Goal: Task Accomplishment & Management: Manage account settings

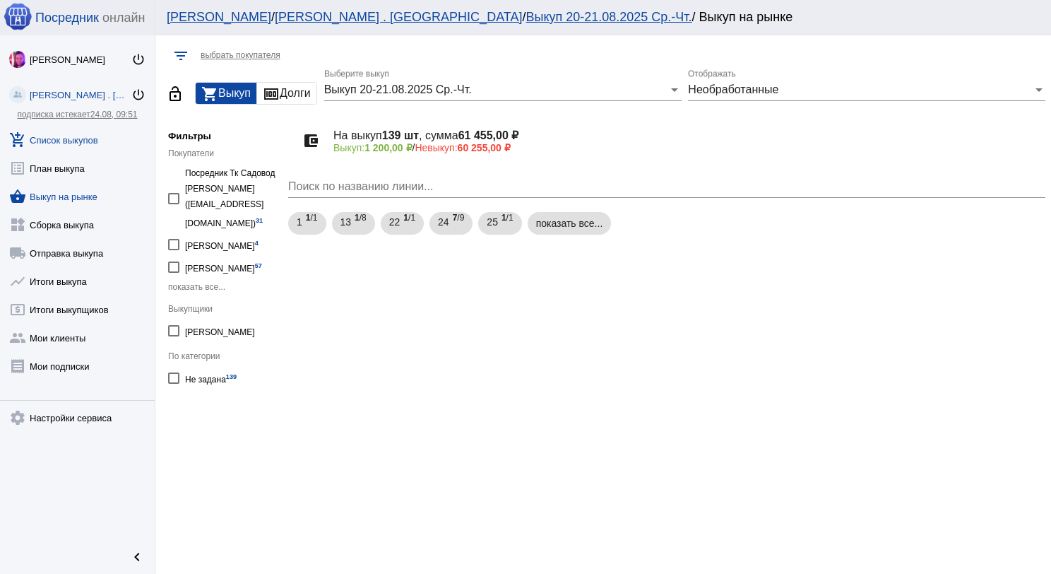
click at [62, 143] on link "add_shopping_cart Список выкупов" at bounding box center [77, 137] width 155 height 28
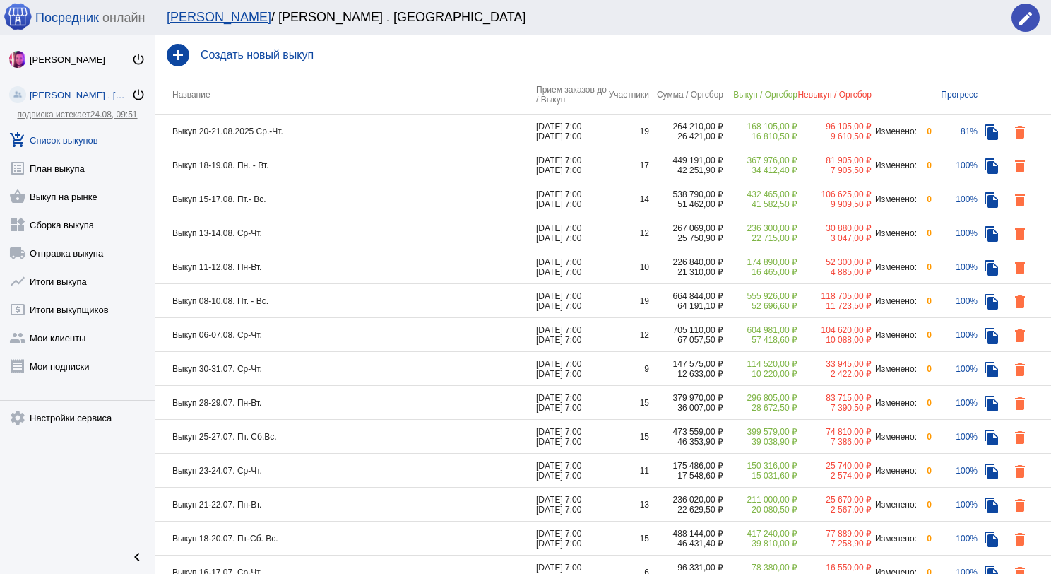
click at [307, 71] on div "add Создать новый выкуп" at bounding box center [603, 55] width 896 height 40
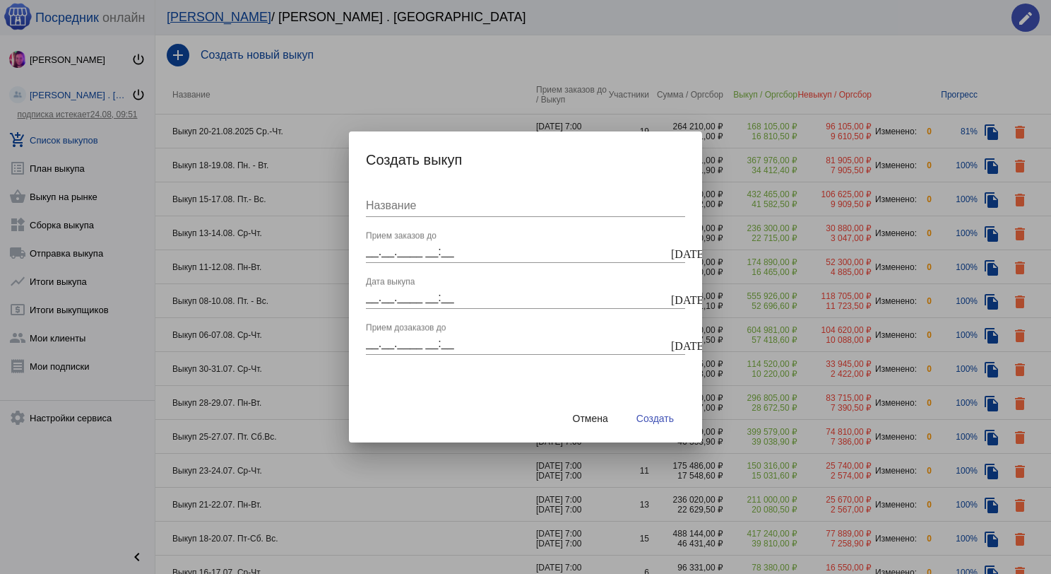
click at [421, 216] on div "Название" at bounding box center [525, 201] width 319 height 32
type input "Выкуп 22-24.08.2025 Пт-Сб-Вс."
click at [425, 247] on input "__.__.____ __:__" at bounding box center [517, 251] width 302 height 13
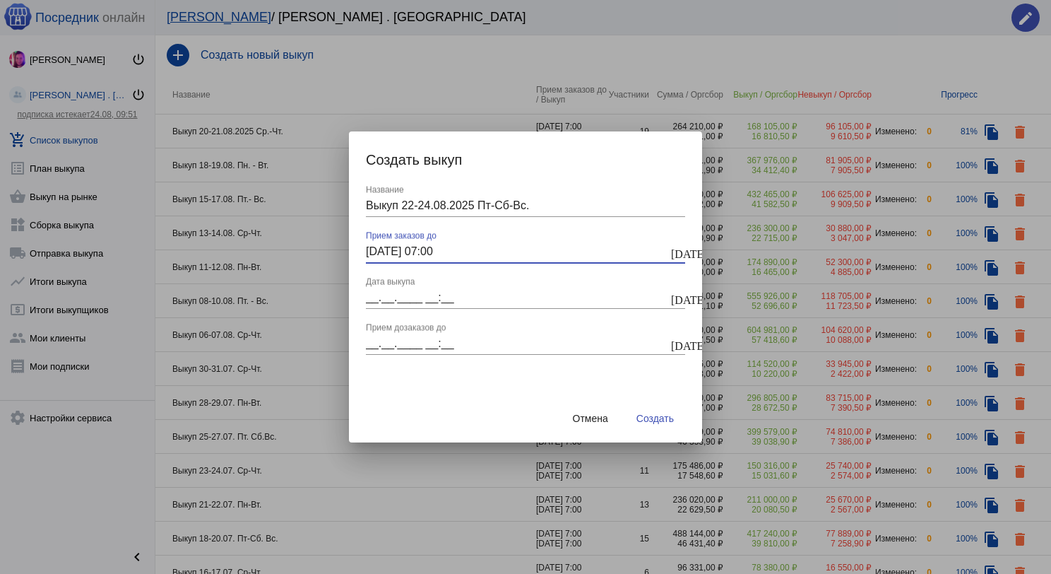
type input "22.08.2025 07:00"
click at [417, 288] on div "__.__.____ __:__ Дата выкупа" at bounding box center [517, 293] width 302 height 32
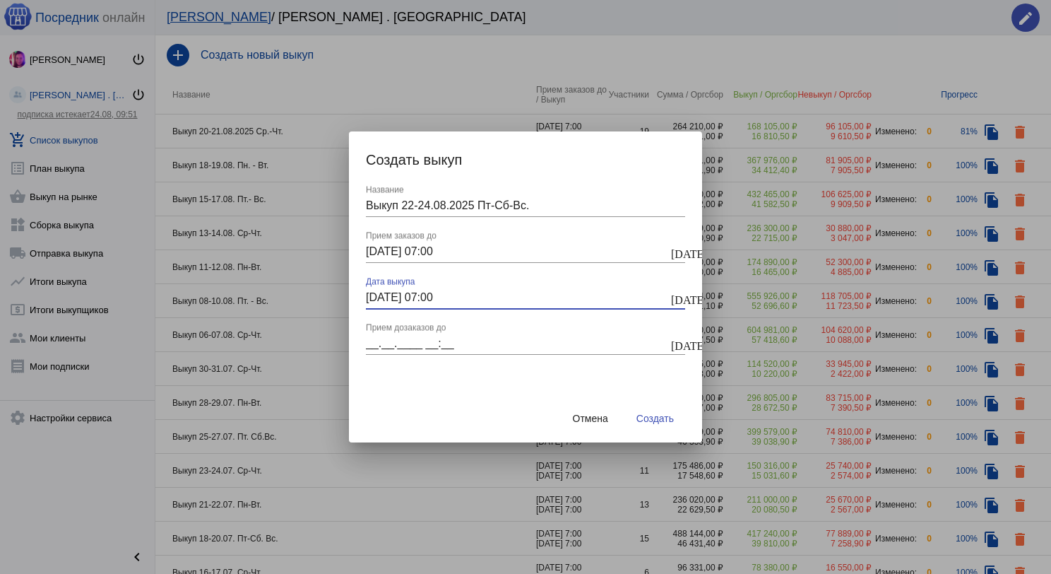
type input "22.08.2025 07:00"
click at [415, 338] on input "__.__.____ __:__" at bounding box center [517, 343] width 302 height 13
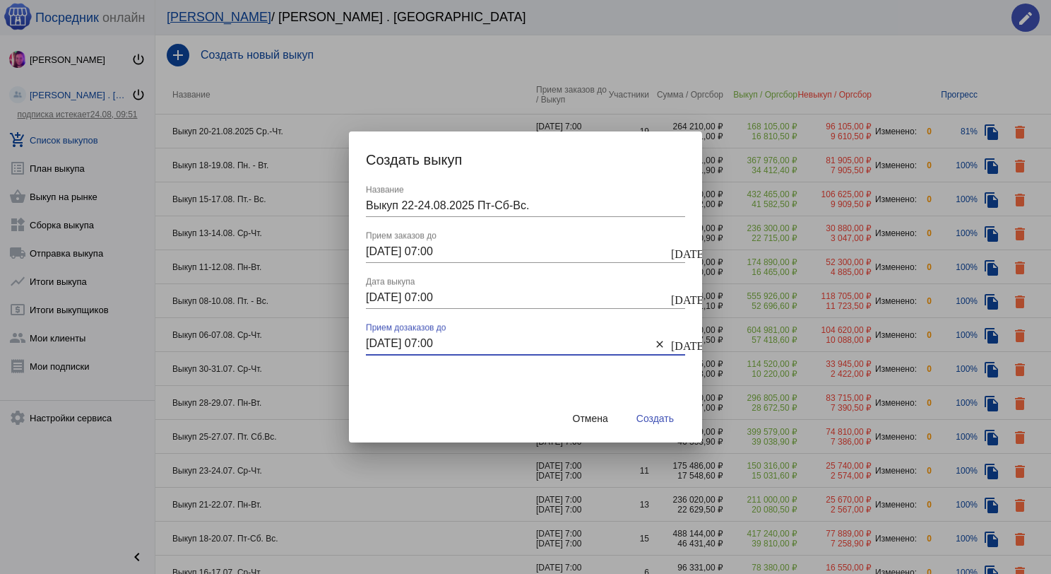
type input "22.08.2025 07:00"
click at [664, 418] on span "Создать" at bounding box center [655, 418] width 37 height 11
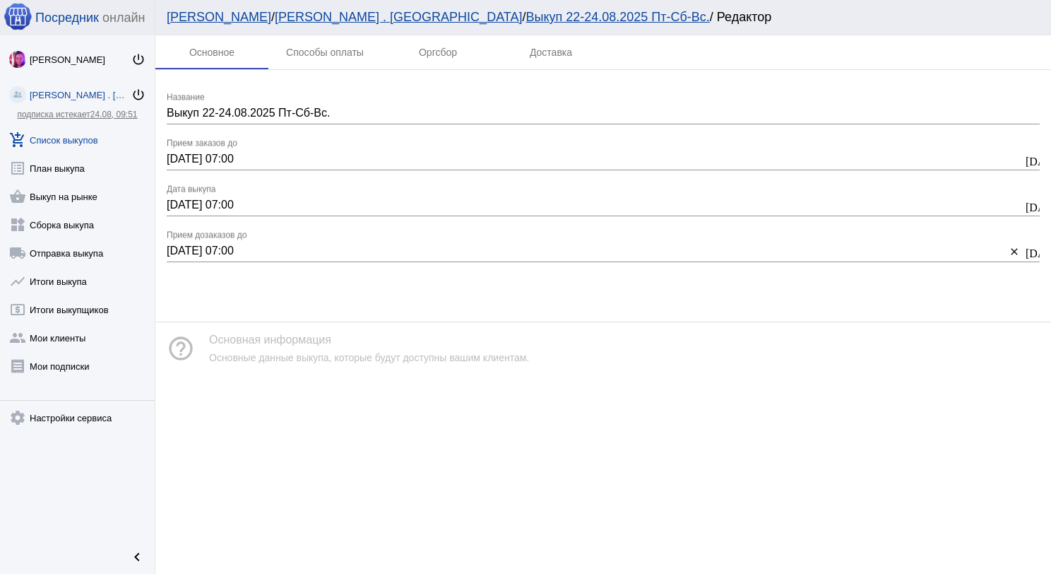
click at [91, 141] on link "add_shopping_cart Список выкупов" at bounding box center [77, 137] width 155 height 28
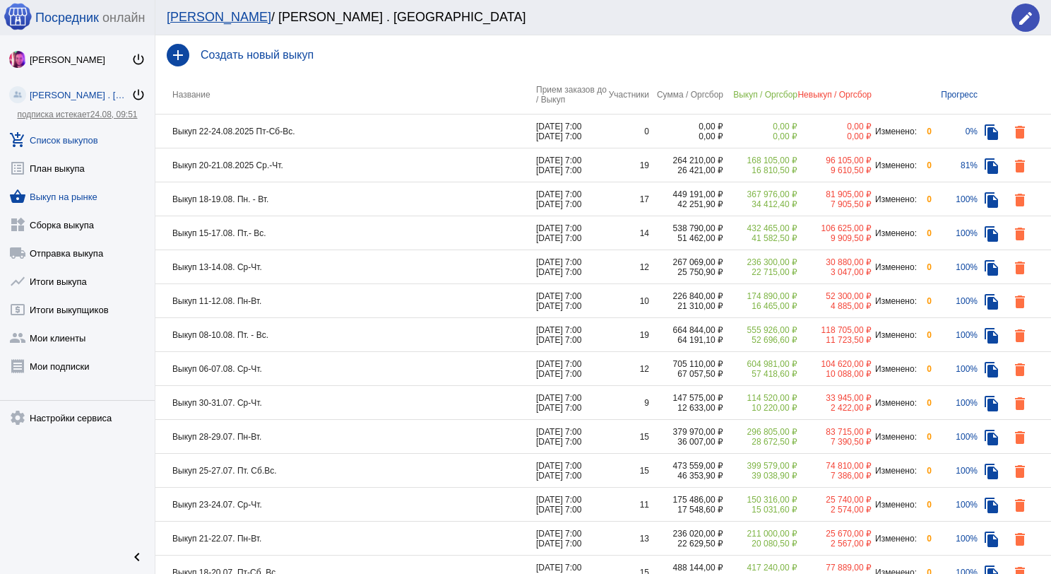
click at [90, 198] on link "shopping_basket Выкуп на рынке" at bounding box center [77, 193] width 155 height 28
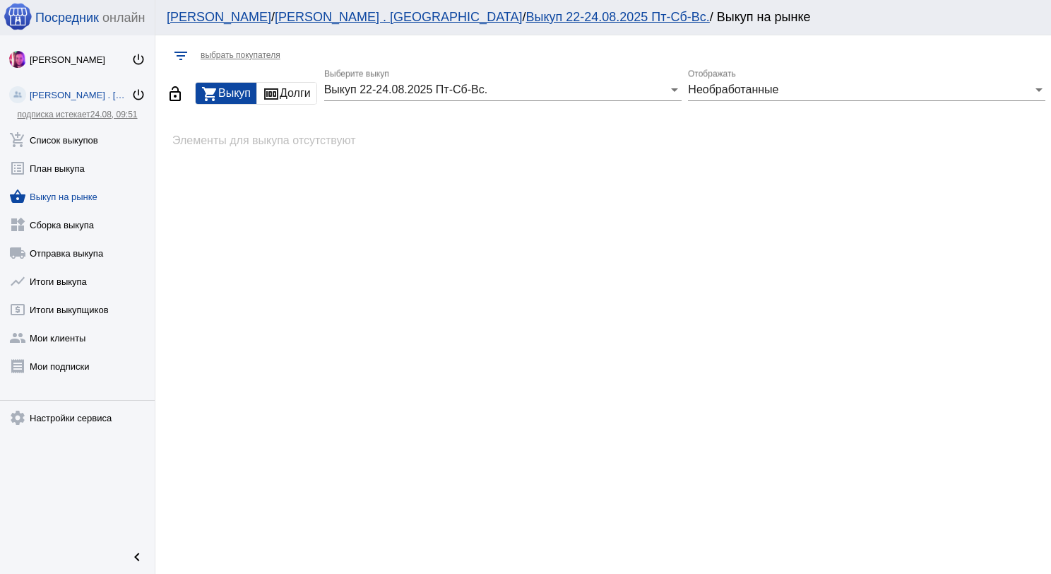
click at [585, 83] on div "Выкуп 22-24.08.2025 Пт-Сб-Вс." at bounding box center [496, 89] width 345 height 13
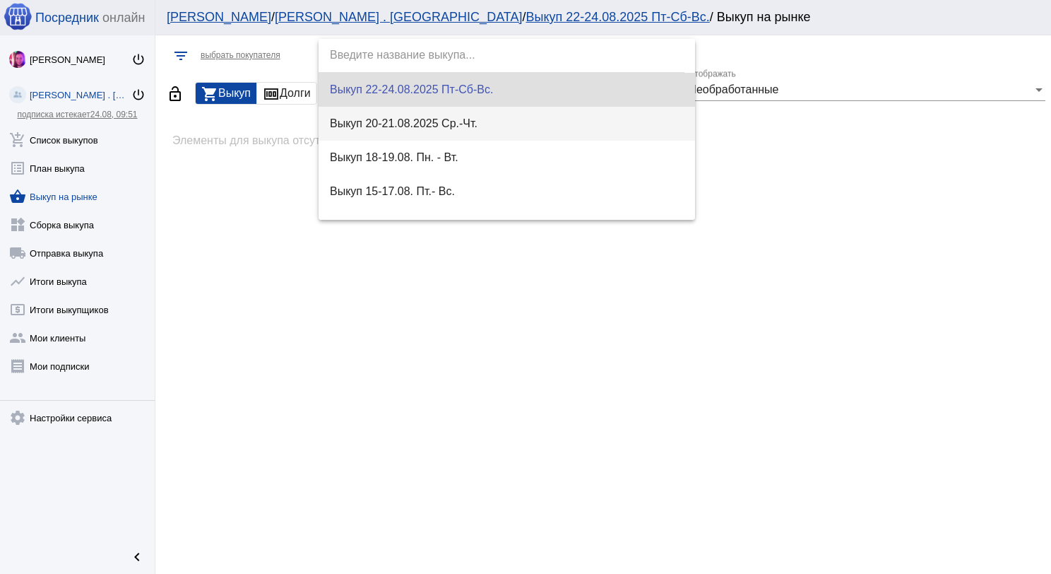
click at [563, 126] on span "Выкуп 20-21.08.2025 Ср.-Чт." at bounding box center [507, 124] width 355 height 34
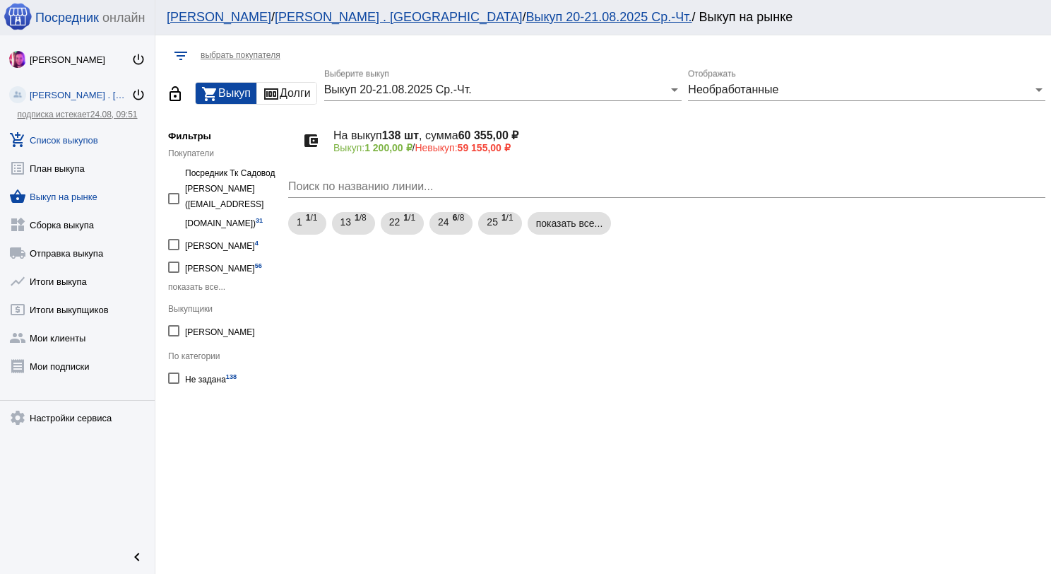
click at [80, 144] on link "add_shopping_cart Список выкупов" at bounding box center [77, 137] width 155 height 28
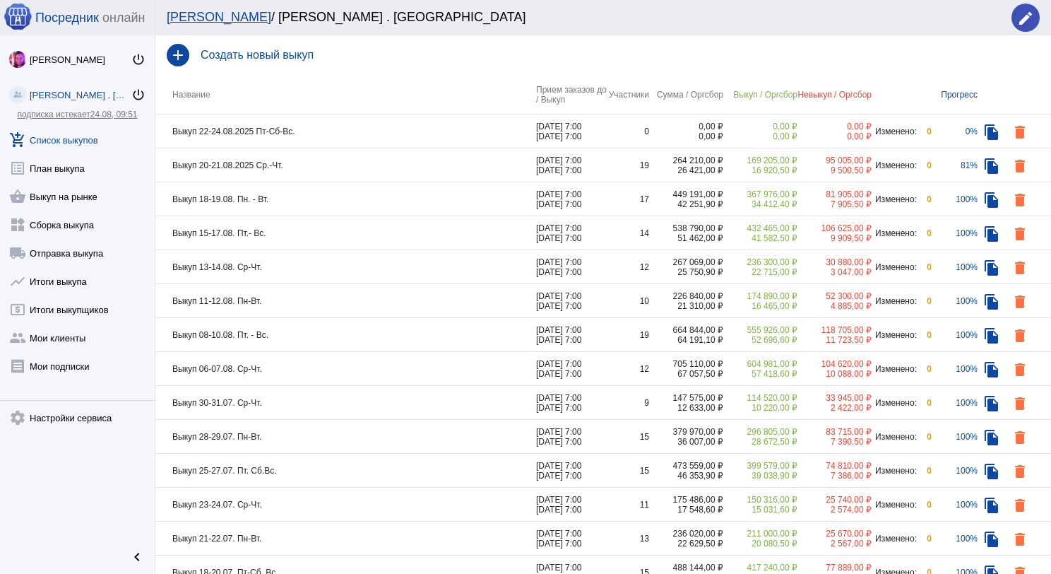
click at [396, 171] on td "Выкуп 20-21.08.2025 Ср.-Чт." at bounding box center [345, 165] width 381 height 34
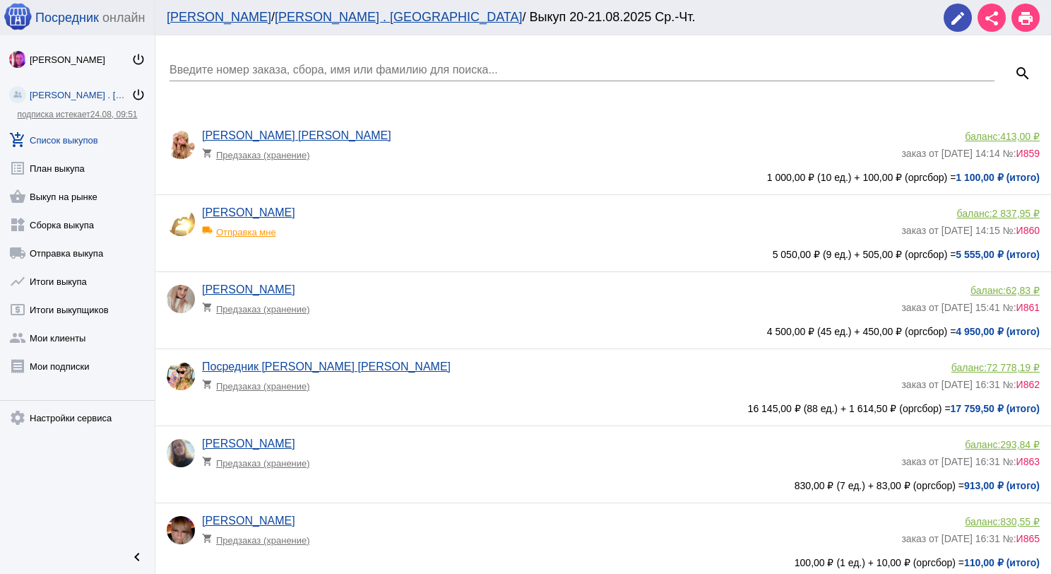
click at [418, 64] on input "Введите номер заказа, сбора, имя или фамилию для поиска..." at bounding box center [582, 70] width 825 height 13
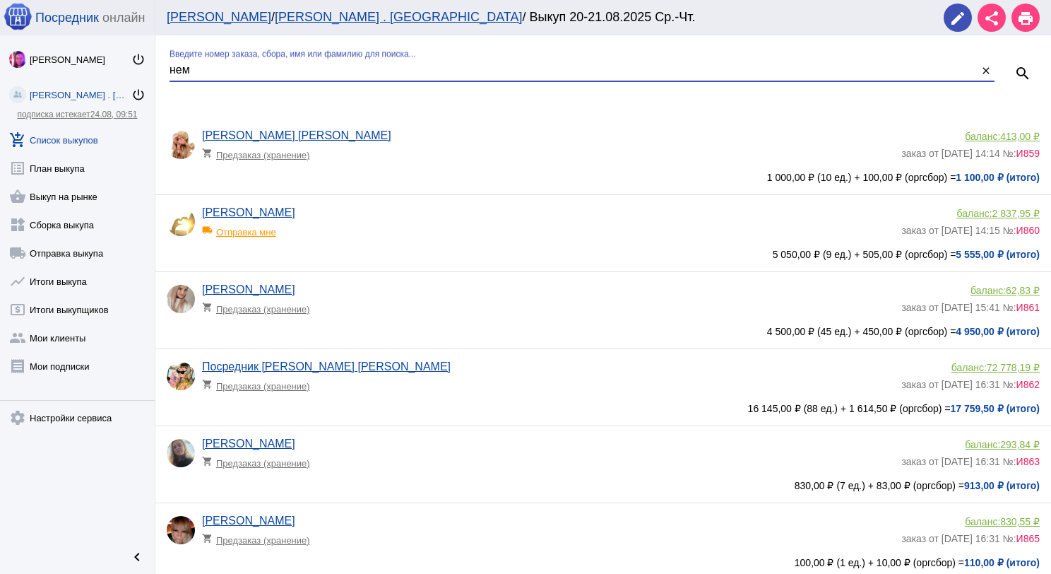
type input "нем"
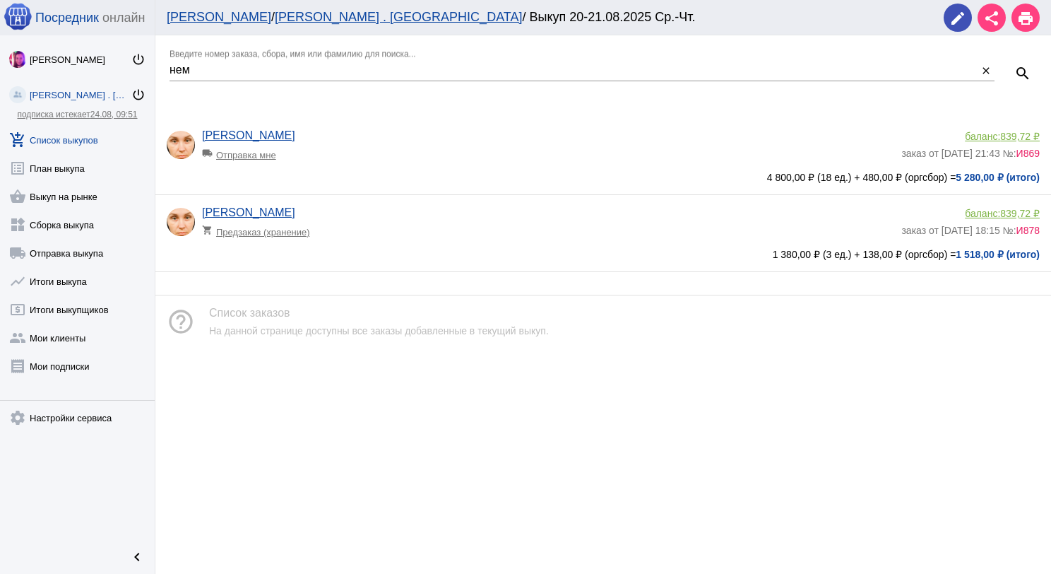
click at [1005, 134] on span "839,72 ₽" at bounding box center [1020, 136] width 40 height 11
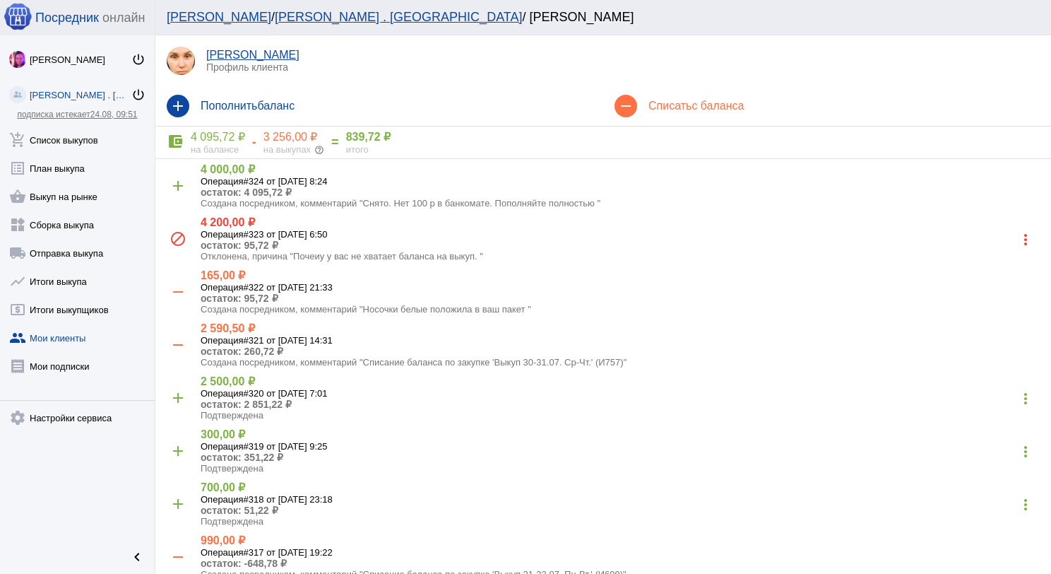
click at [726, 109] on span "с баланса" at bounding box center [718, 106] width 52 height 12
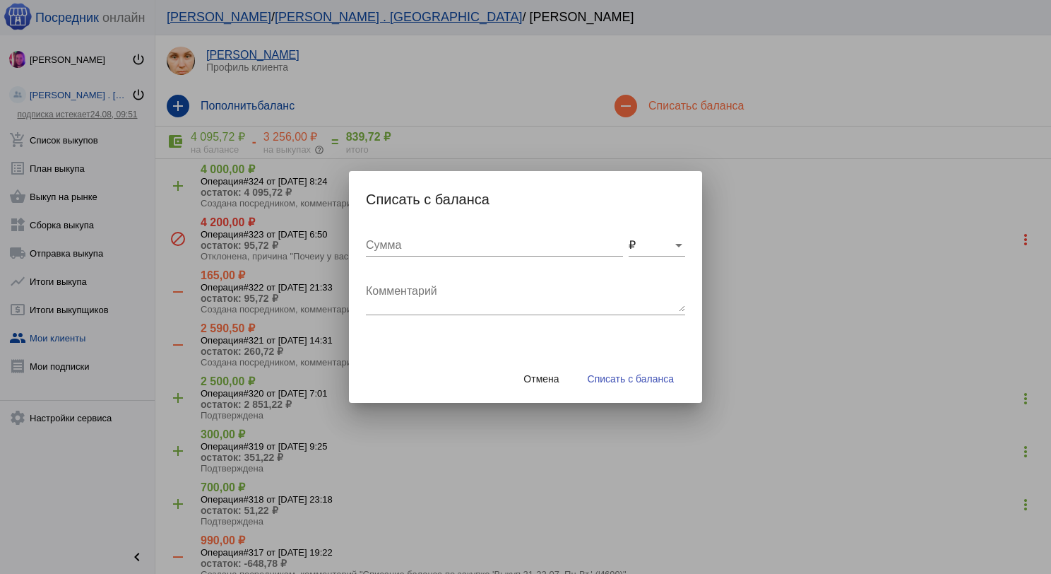
click at [423, 285] on textarea "Комментарий" at bounding box center [525, 297] width 319 height 28
type textarea "200 до ТК + 120 бм + 50 грузчик, отправка выкупа 21.08.2025"
click at [376, 239] on input "Сумма" at bounding box center [494, 245] width 257 height 13
type input "370"
click at [669, 374] on span "Списать с баланса" at bounding box center [631, 378] width 86 height 11
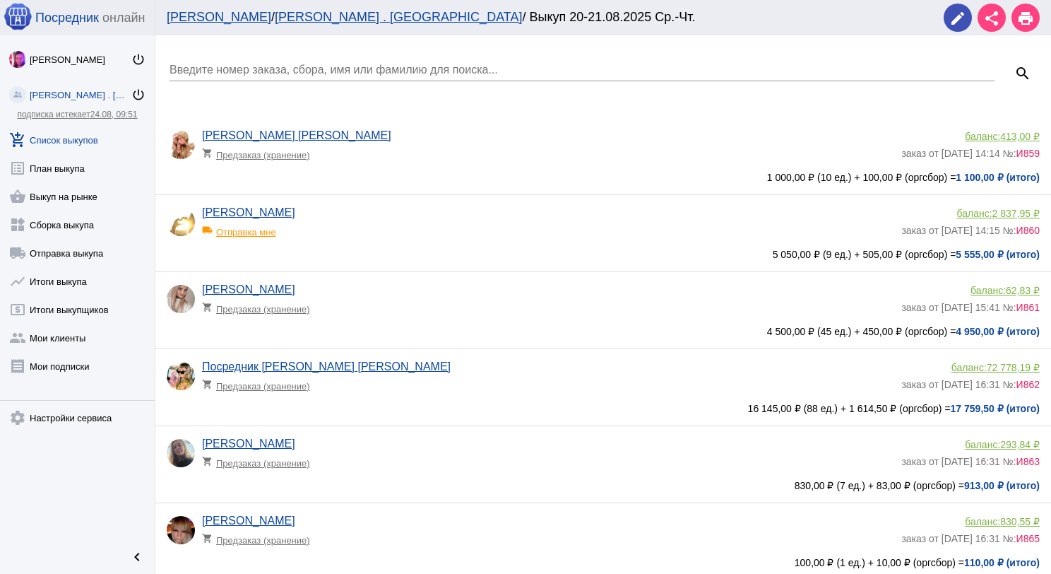
click at [369, 71] on input "Введите номер заказа, сбора, имя или фамилию для поиска..." at bounding box center [582, 70] width 825 height 13
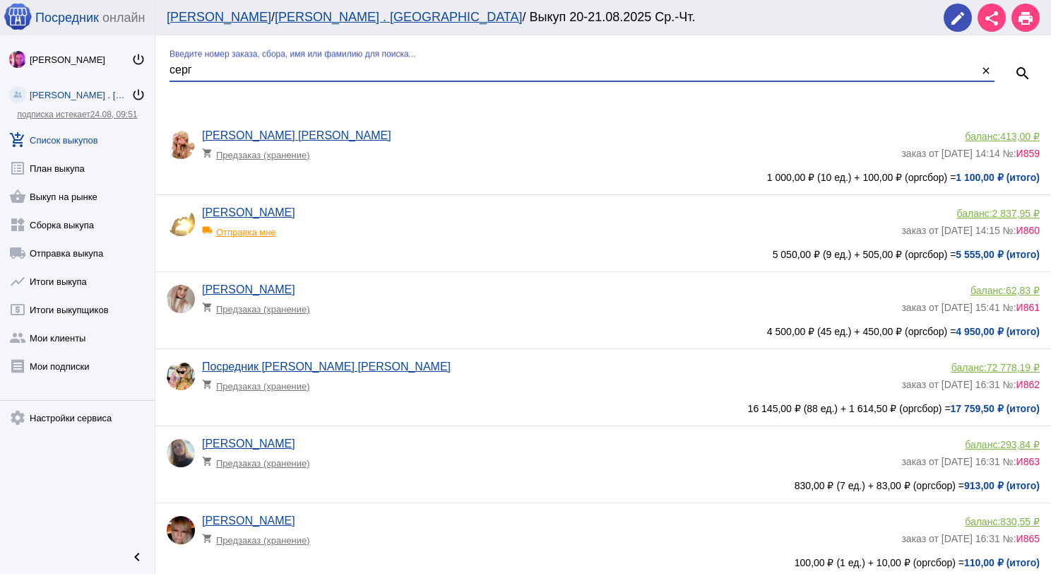
type input "серг"
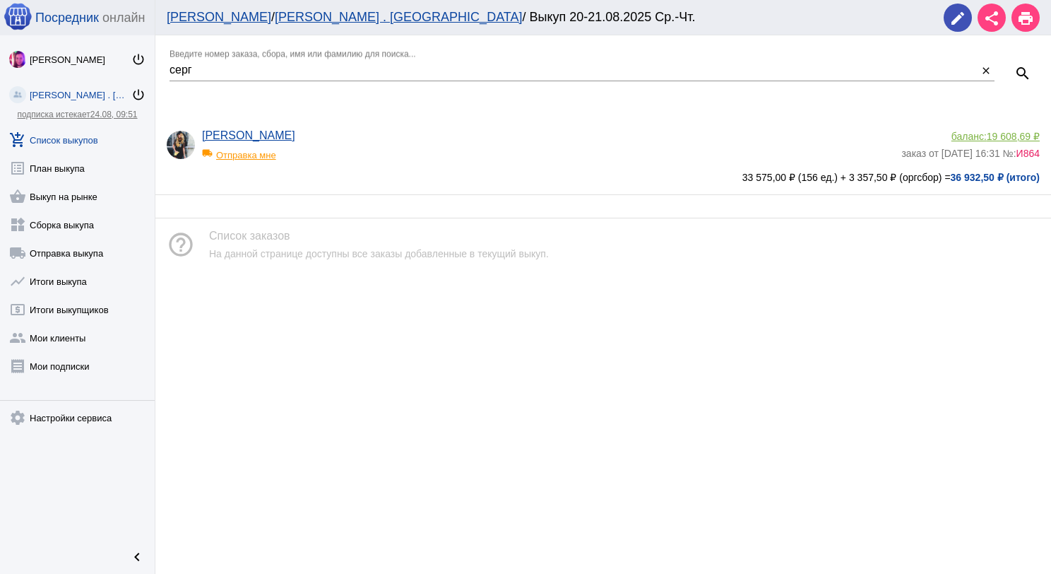
click at [1015, 136] on span "19 608,69 ₽" at bounding box center [1013, 136] width 53 height 11
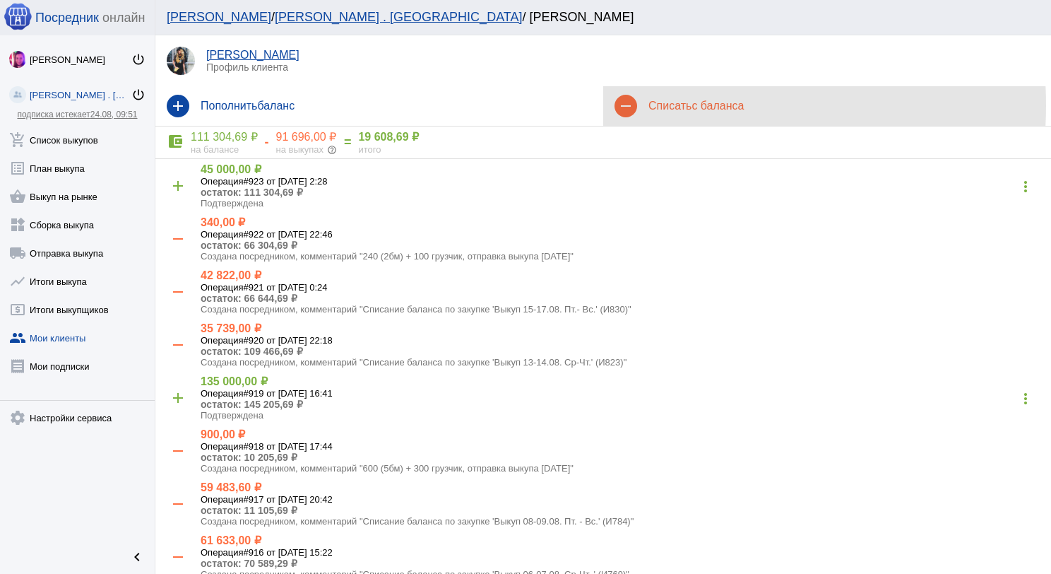
click at [658, 105] on h4 "Списать с баланса" at bounding box center [844, 106] width 391 height 13
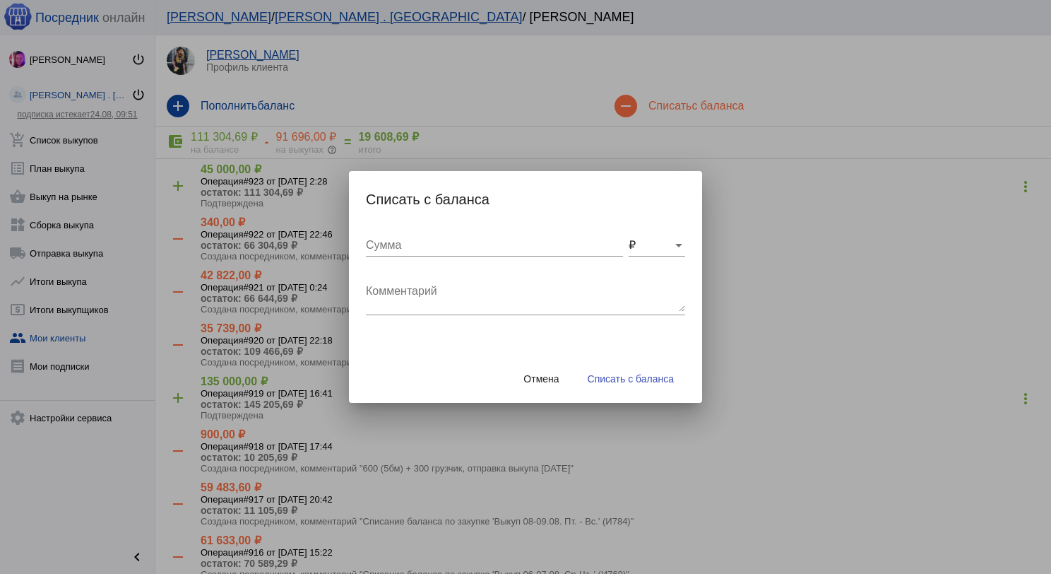
click at [443, 277] on div "Комментарий" at bounding box center [525, 293] width 319 height 45
type textarea "480 (4бм) + 200 грузчик, отправка выкупа 21.08.2025"
click at [454, 241] on input "Сумма" at bounding box center [494, 245] width 257 height 13
type input "680"
click at [617, 382] on span "Списать с баланса" at bounding box center [631, 378] width 86 height 11
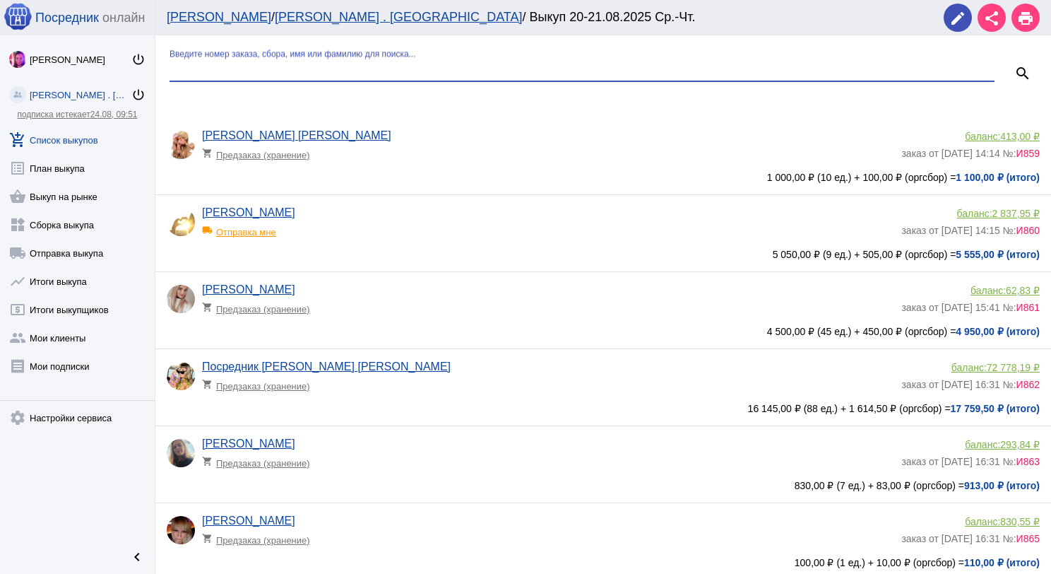
click at [279, 72] on input "Введите номер заказа, сбора, имя или фамилию для поиска..." at bounding box center [582, 70] width 825 height 13
type input "мак"
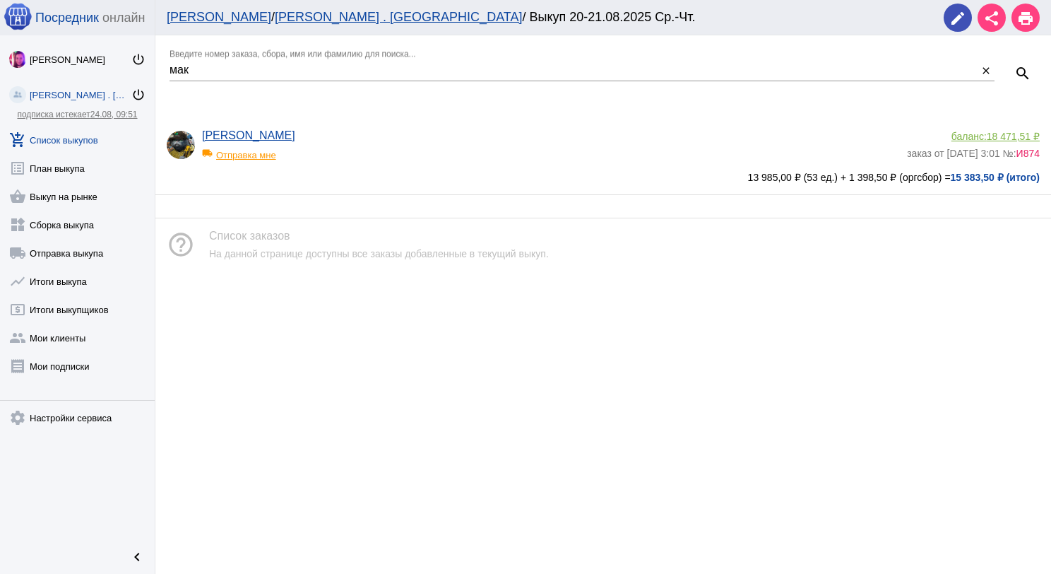
click at [1005, 134] on span "18 471,51 ₽" at bounding box center [1013, 136] width 53 height 11
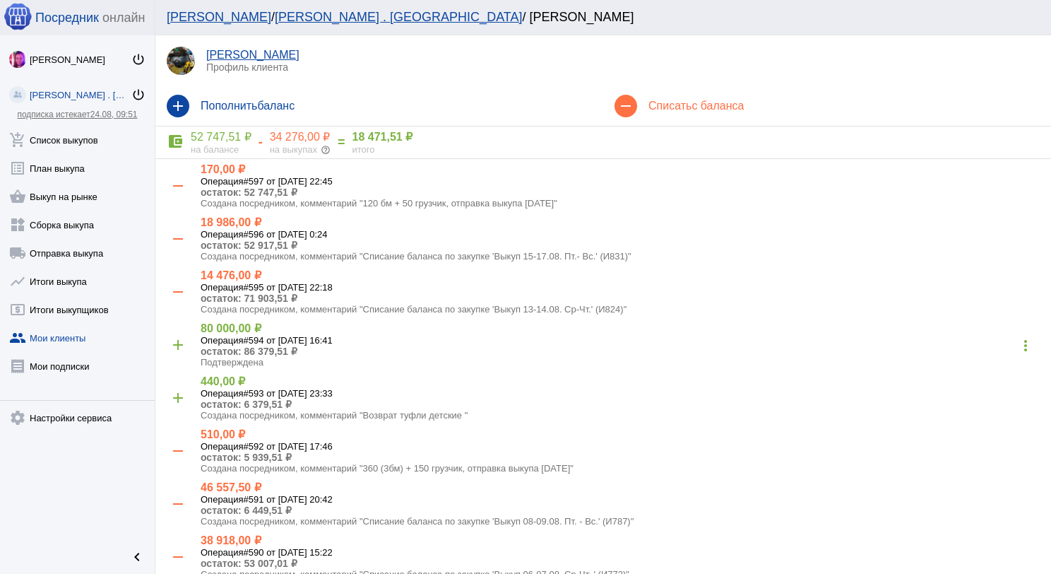
click at [712, 108] on span "с баланса" at bounding box center [718, 106] width 52 height 12
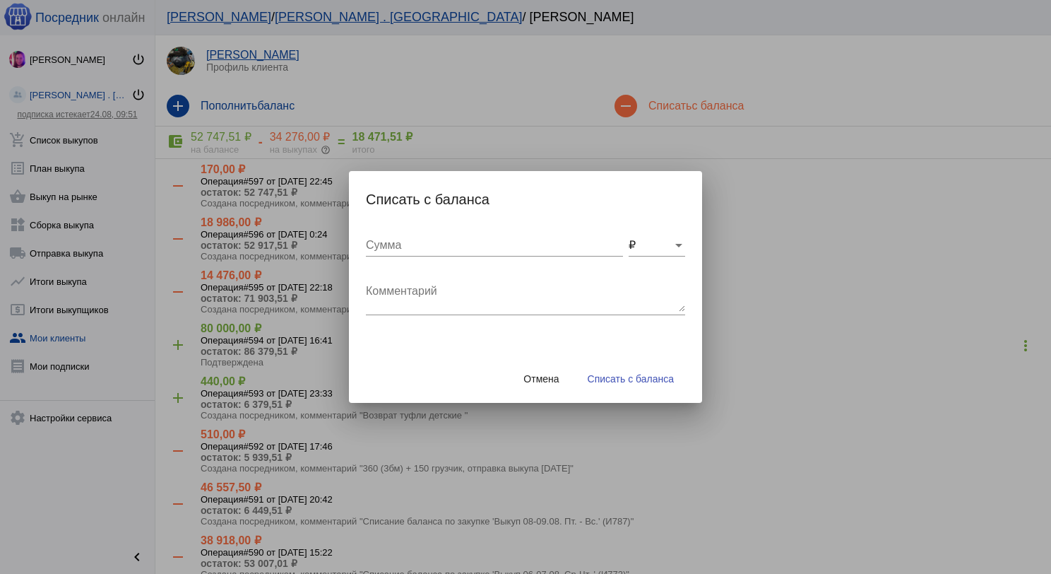
click at [436, 278] on div "Комментарий" at bounding box center [525, 293] width 319 height 45
type textarea "120 бм + 50 грузчик, отправка выкупа 21.08.2025"
click at [439, 248] on input "Сумма" at bounding box center [494, 245] width 257 height 13
type input "7"
type input "170"
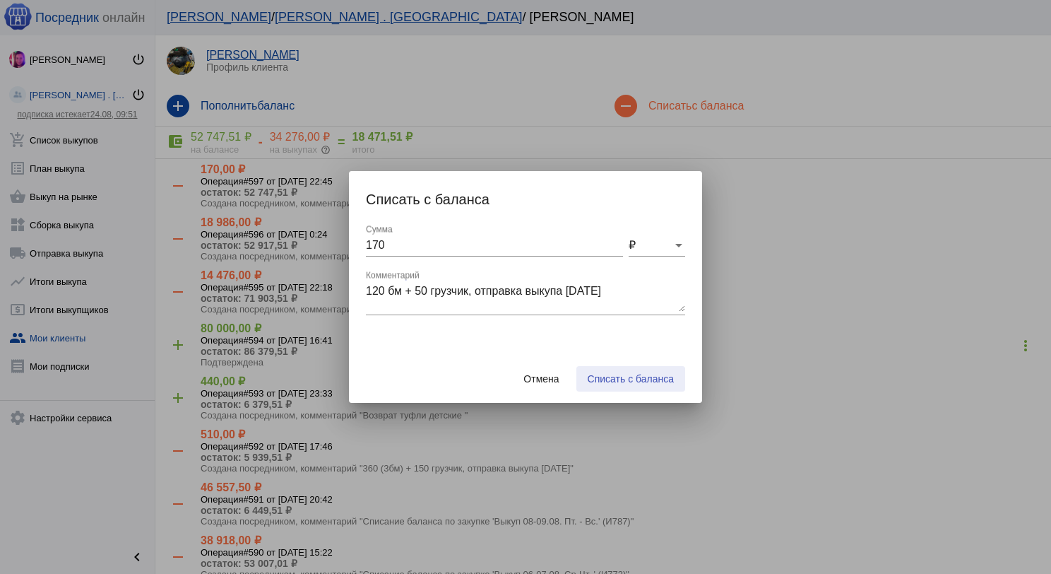
click at [624, 383] on span "Списать с баланса" at bounding box center [631, 378] width 86 height 11
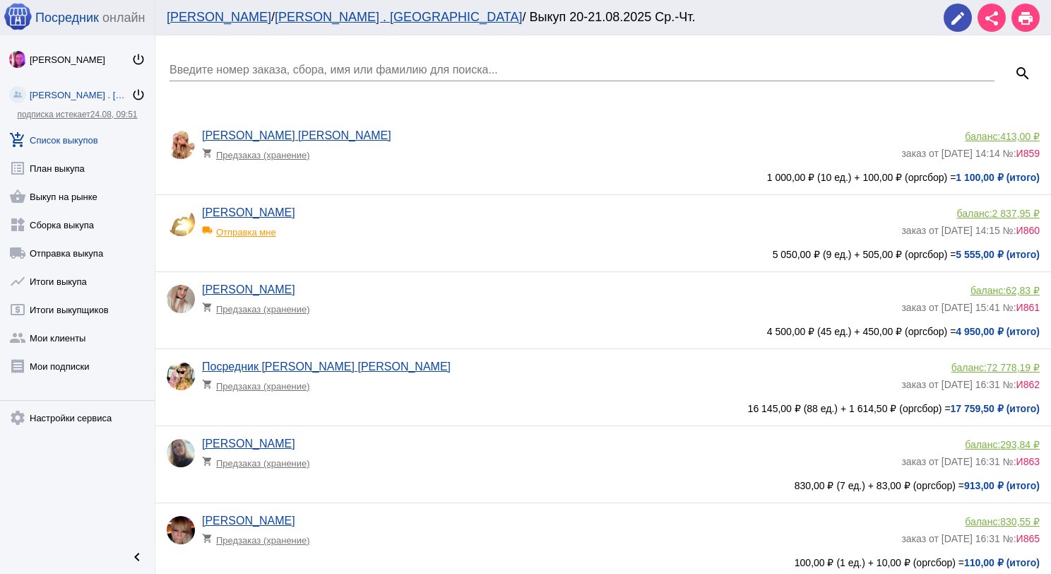
click at [91, 130] on link "add_shopping_cart Список выкупов" at bounding box center [77, 137] width 155 height 28
